Goal: Navigation & Orientation: Find specific page/section

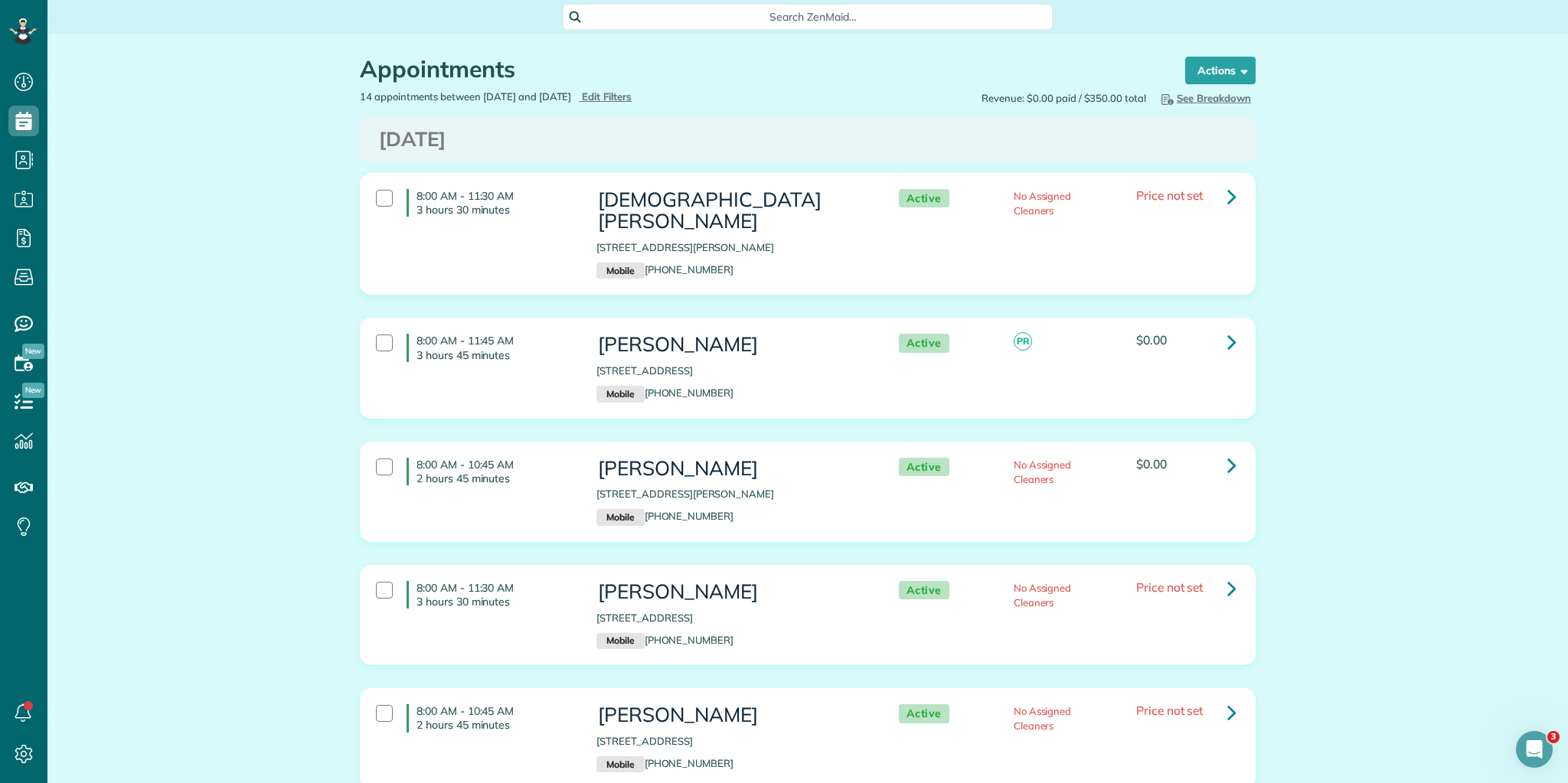
scroll to position [7, 7]
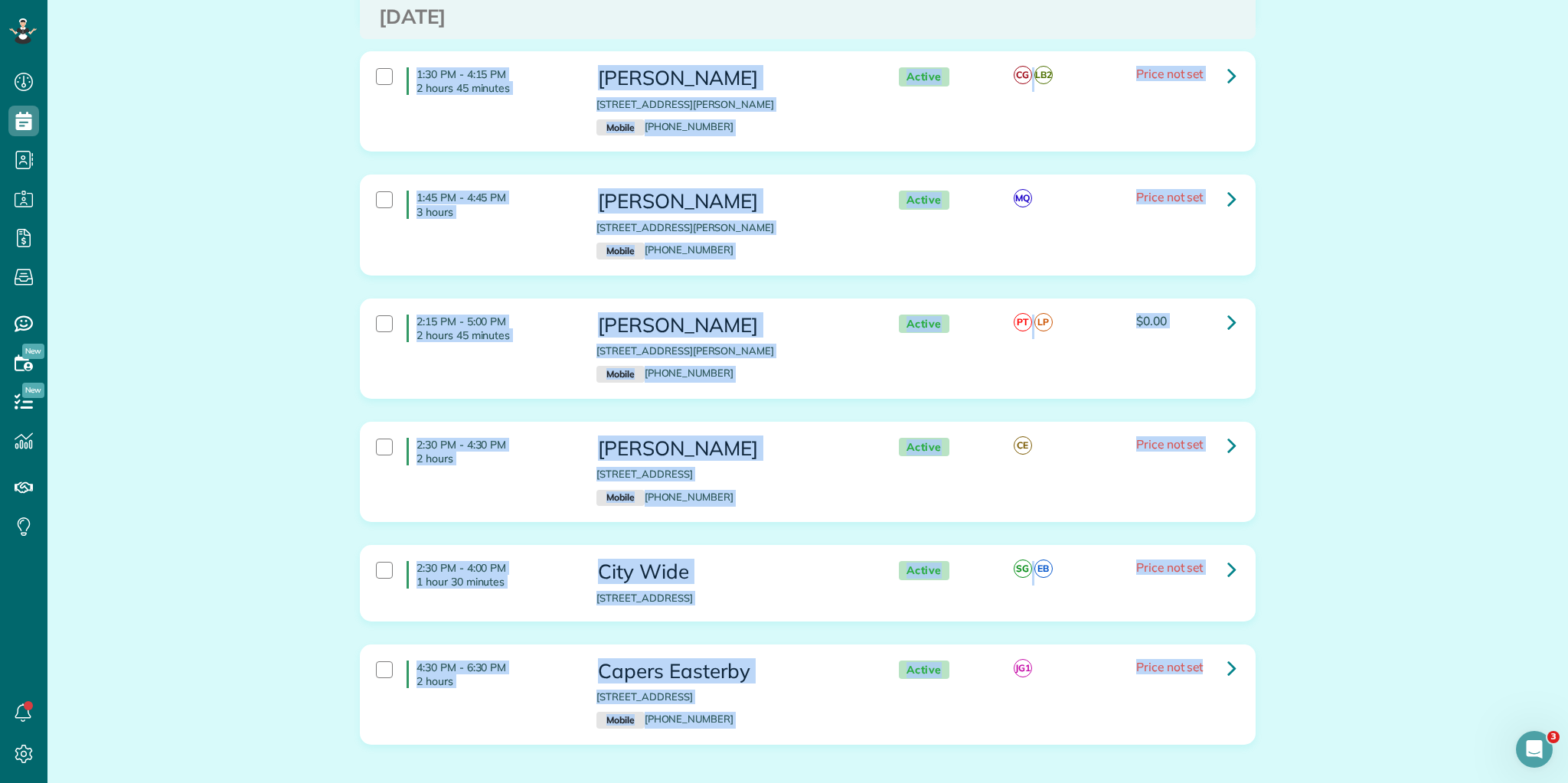
scroll to position [1396, 0]
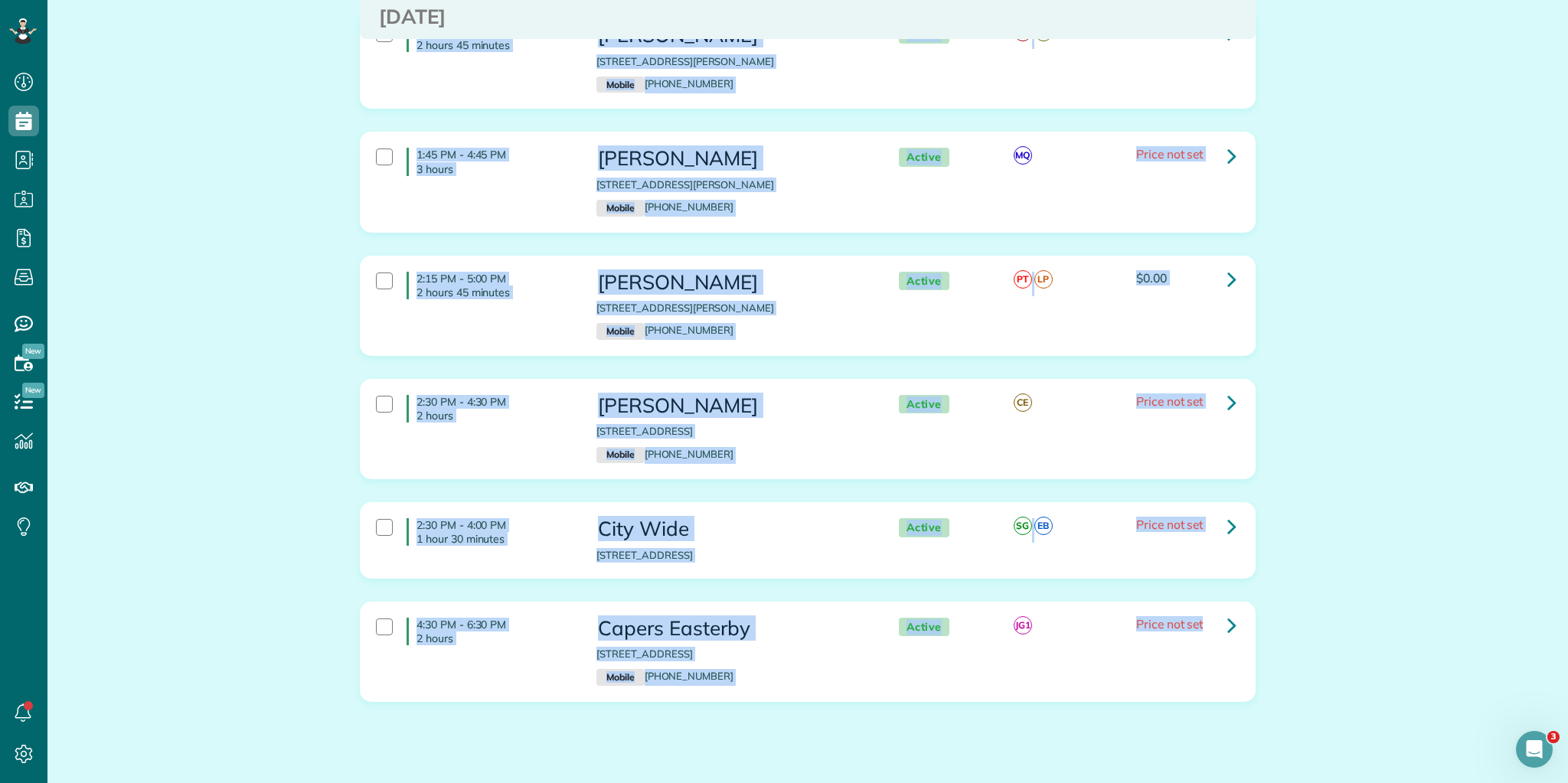
drag, startPoint x: 411, startPoint y: 192, endPoint x: 1437, endPoint y: 632, distance: 1116.4
click at [1561, 771] on main "Search ZenMaid… Appointments the List View [2 min] Schedule Changes Actions Cre…" at bounding box center [807, 392] width 1521 height 783
copy div "8:00 AM - 11:45 AM 3 hours 45 minutes [PERSON_NAME] [STREET_ADDRESS] Mobile [PH…"
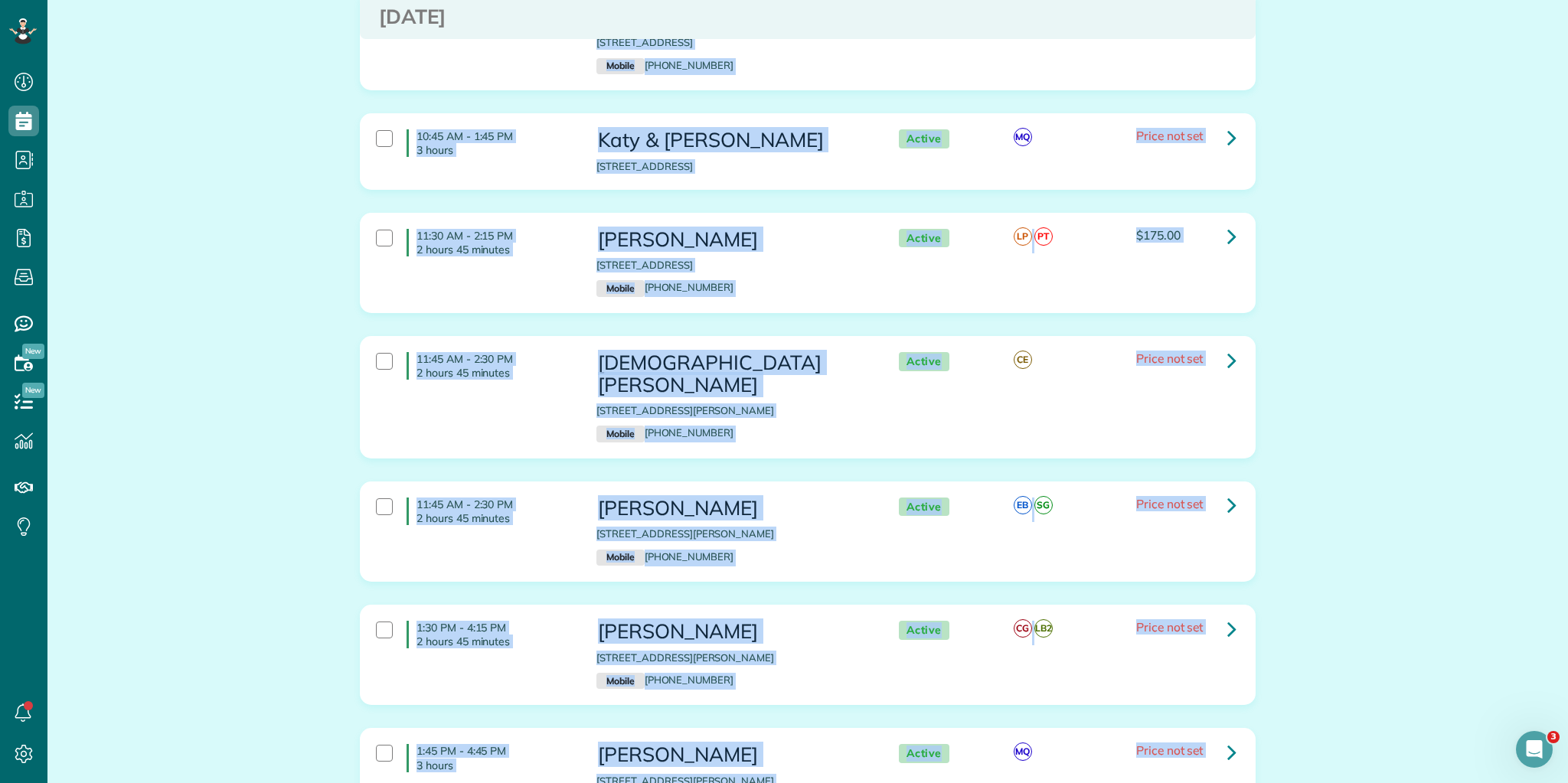
scroll to position [784, 0]
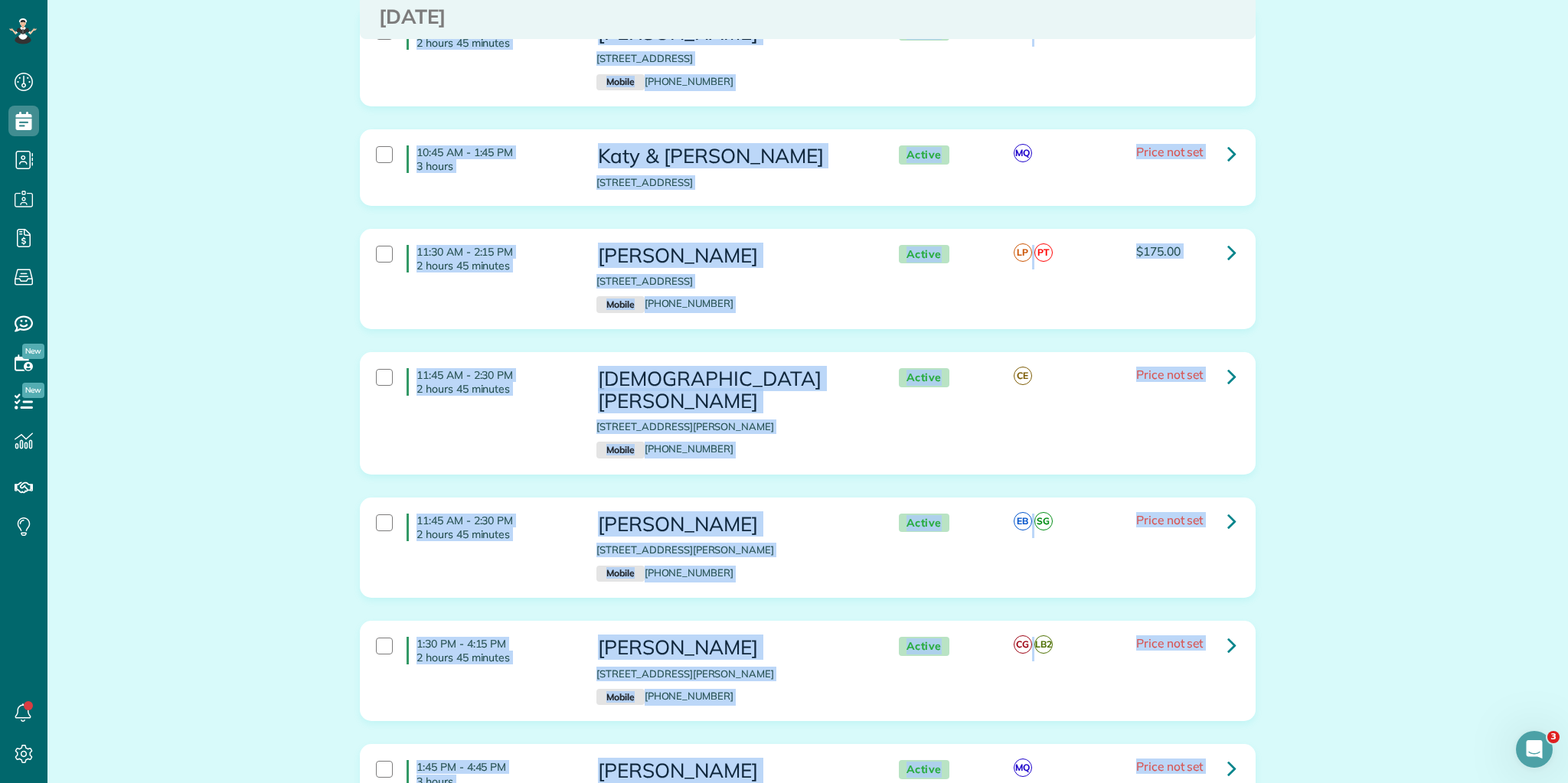
click at [414, 245] on h4 "11:30 AM - 2:15 PM 2 hours 45 minutes" at bounding box center [490, 259] width 167 height 27
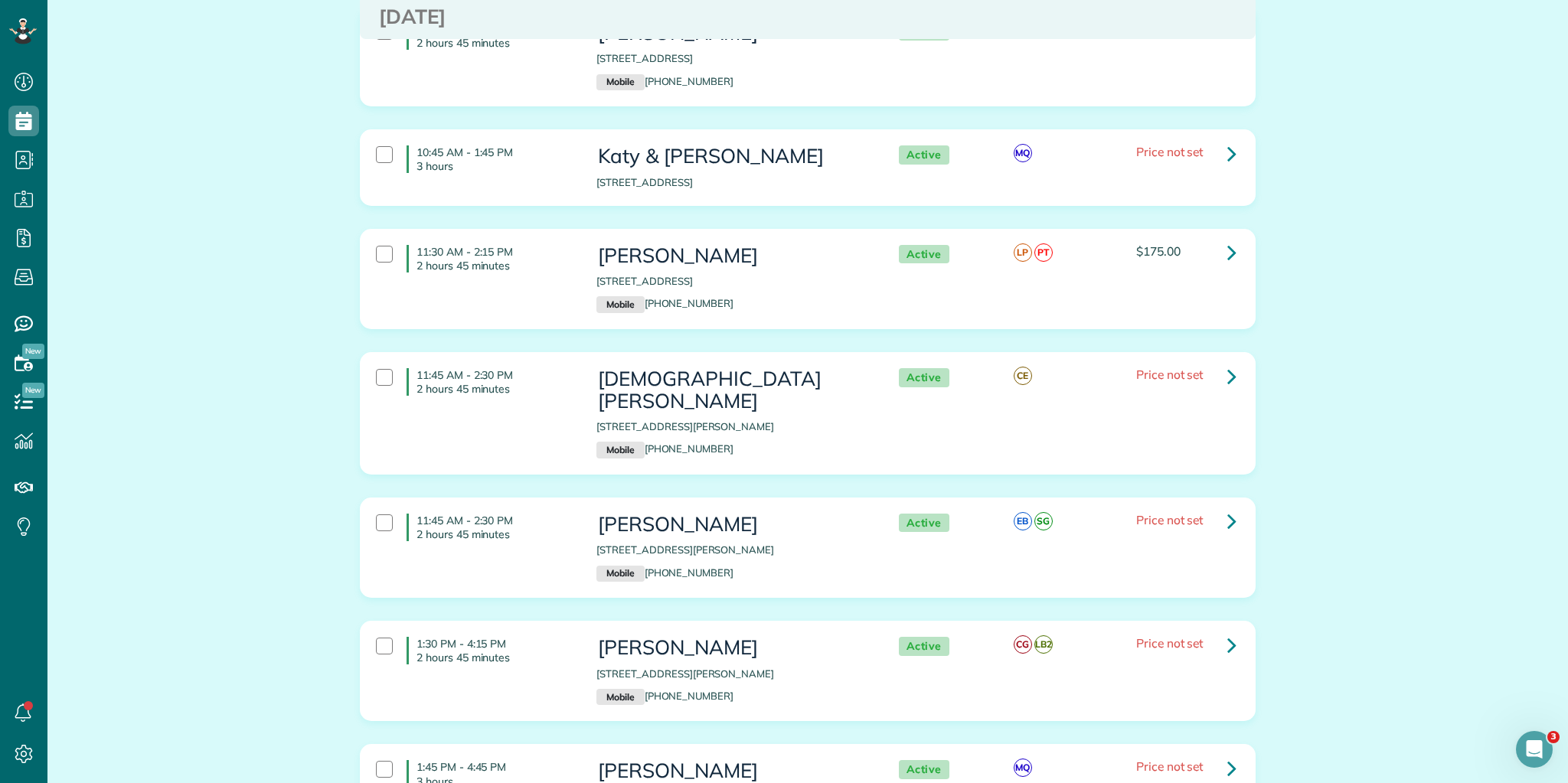
click at [409, 245] on h4 "11:30 AM - 2:15 PM 2 hours 45 minutes" at bounding box center [490, 259] width 167 height 27
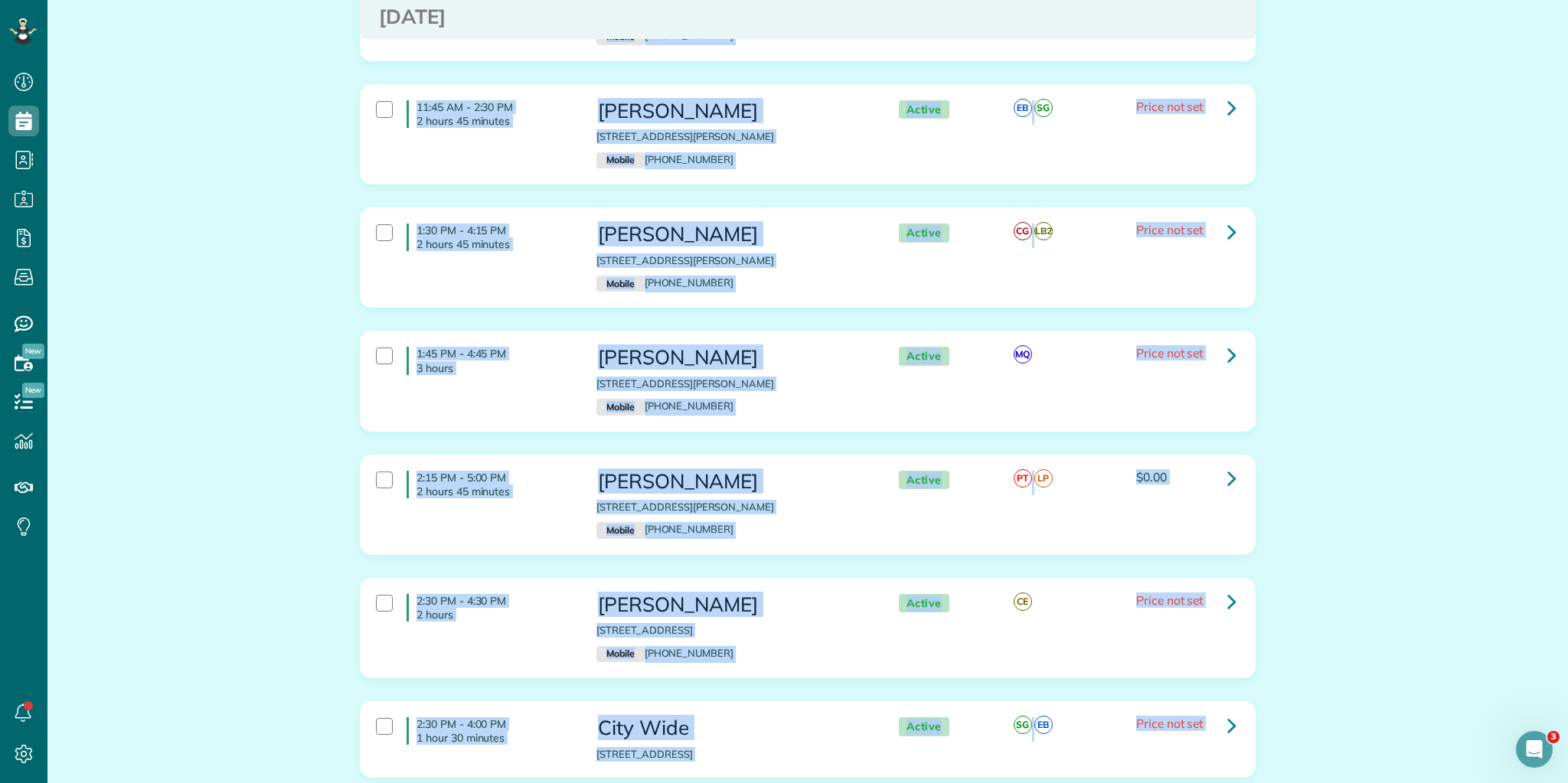
scroll to position [1396, 0]
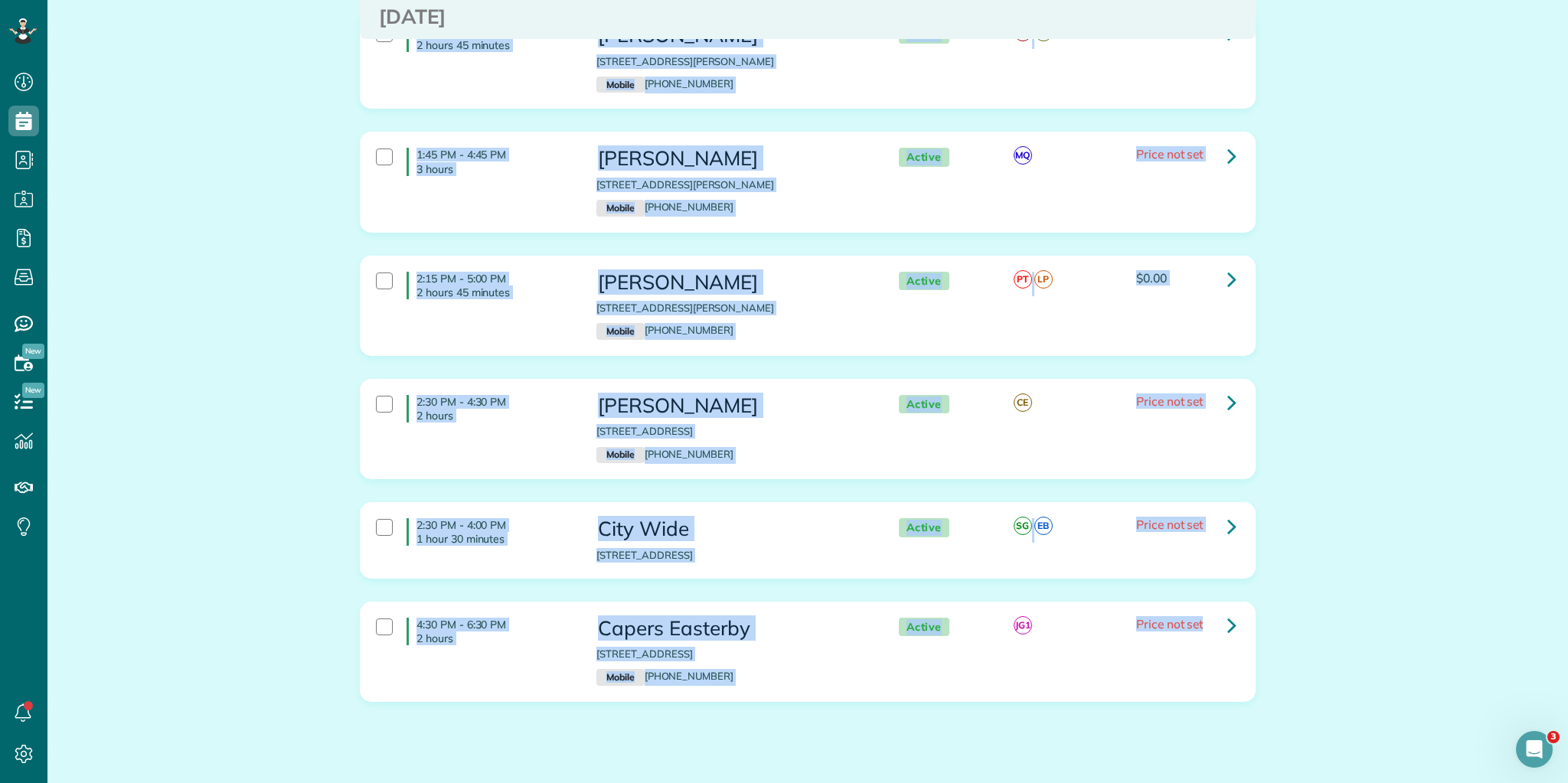
drag, startPoint x: 412, startPoint y: 243, endPoint x: 1442, endPoint y: 738, distance: 1142.8
click at [1500, 782] on html "Dashboard Scheduling Calendar View List View Dispatch View - Weekly scheduling …" at bounding box center [784, 392] width 1568 height 783
copy div "11:30 AM - 2:15 PM 2 hours 45 minutes [PERSON_NAME] [STREET_ADDRESS] Mobile [PH…"
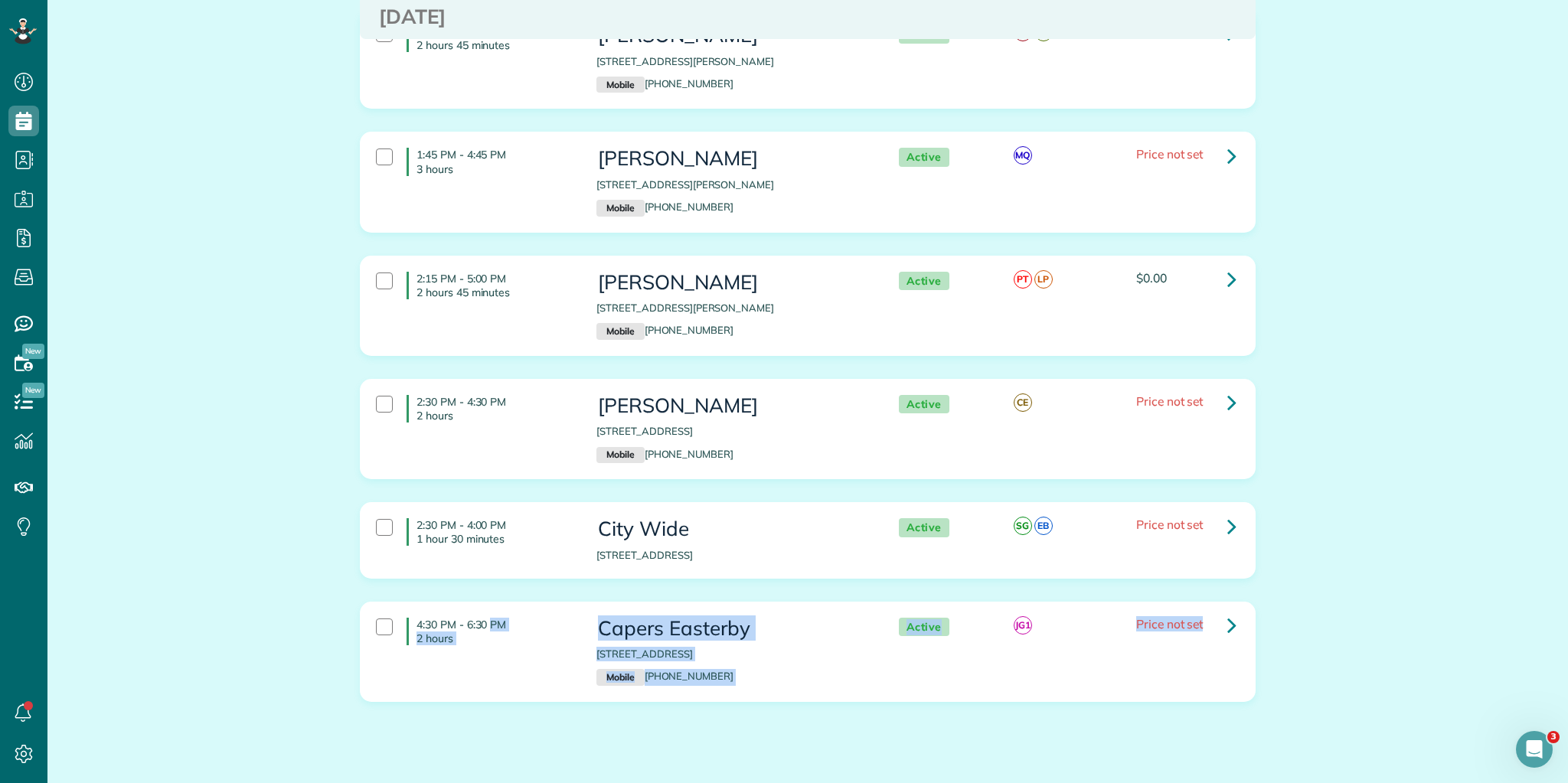
drag, startPoint x: 411, startPoint y: 588, endPoint x: 1245, endPoint y: 601, distance: 834.1
click at [1249, 602] on div "4:30 PM - 6:30 PM 2 hours Capers [GEOGRAPHIC_DATA] [STREET_ADDRESS] Mobile [PHO…" at bounding box center [807, 652] width 894 height 99
copy div "4:30 PM - 6:30 PM 2 hours Capers Easterby [STREET_ADDRESS] Mobile [PHONE_NUMBER…"
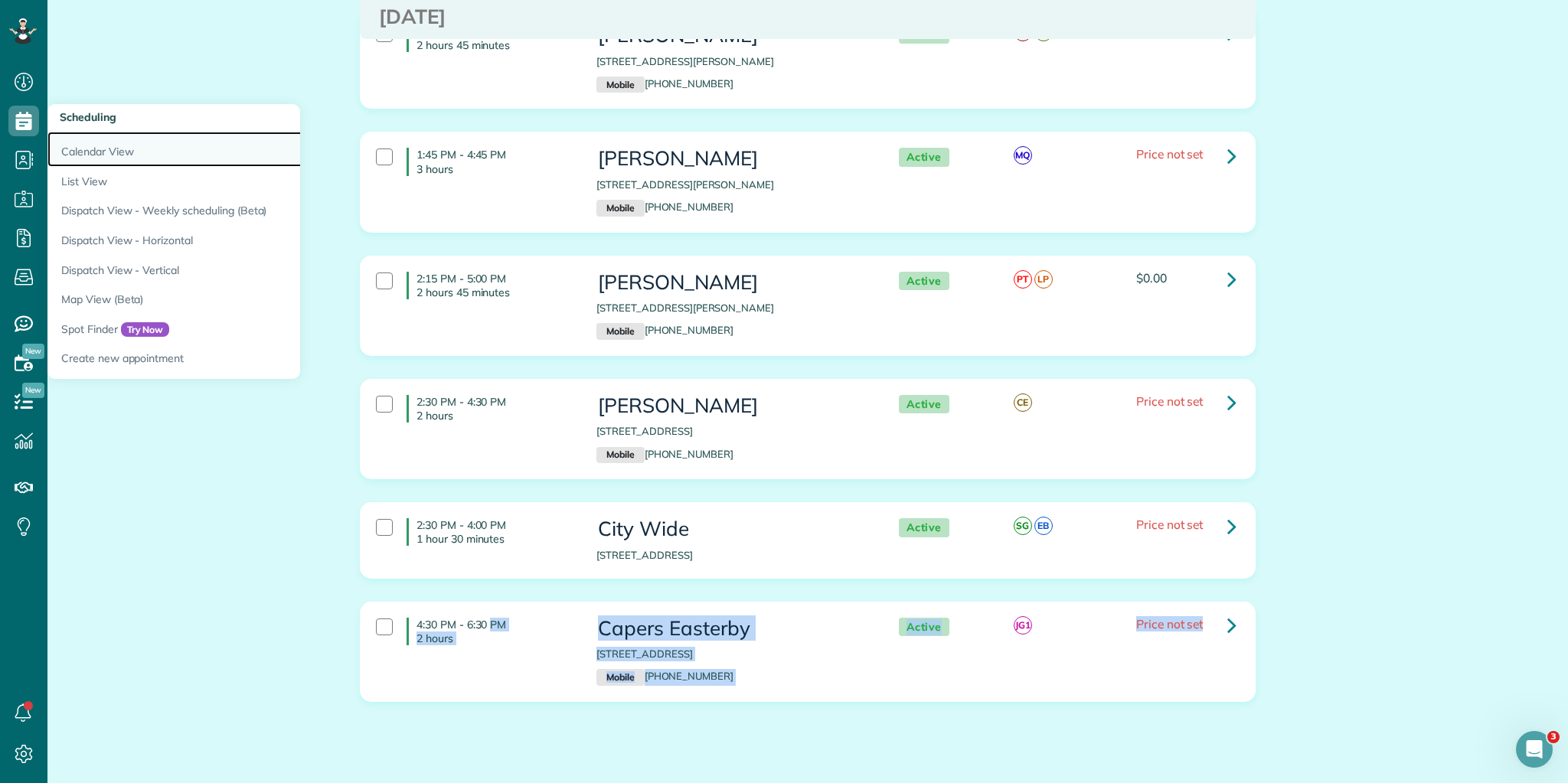
click at [78, 149] on link "Calendar View" at bounding box center [238, 149] width 382 height 36
click at [87, 153] on link "Calendar View" at bounding box center [238, 149] width 382 height 36
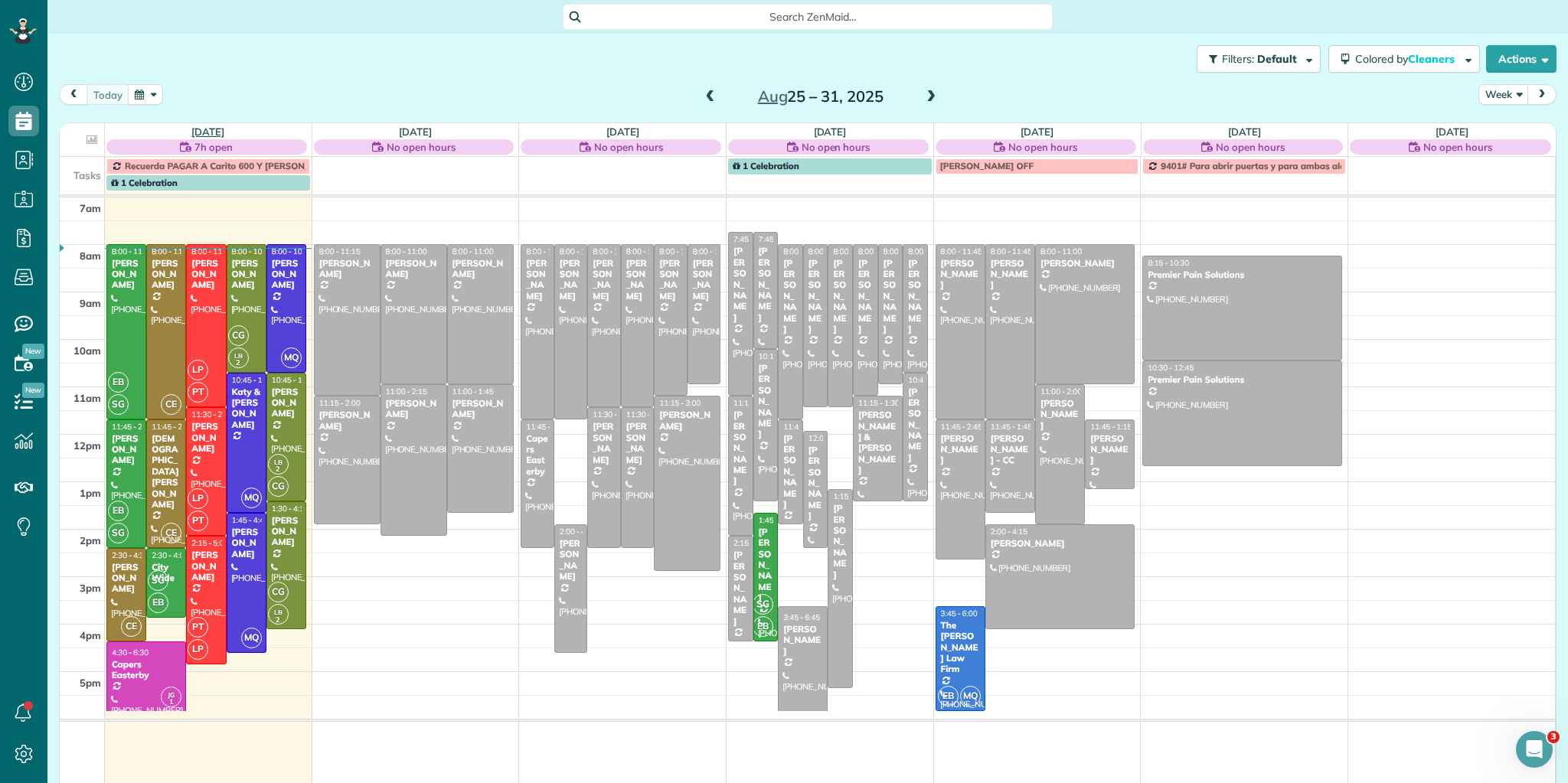
click at [207, 131] on link "Mon 8/25" at bounding box center [208, 131] width 33 height 12
